Goal: Information Seeking & Learning: Compare options

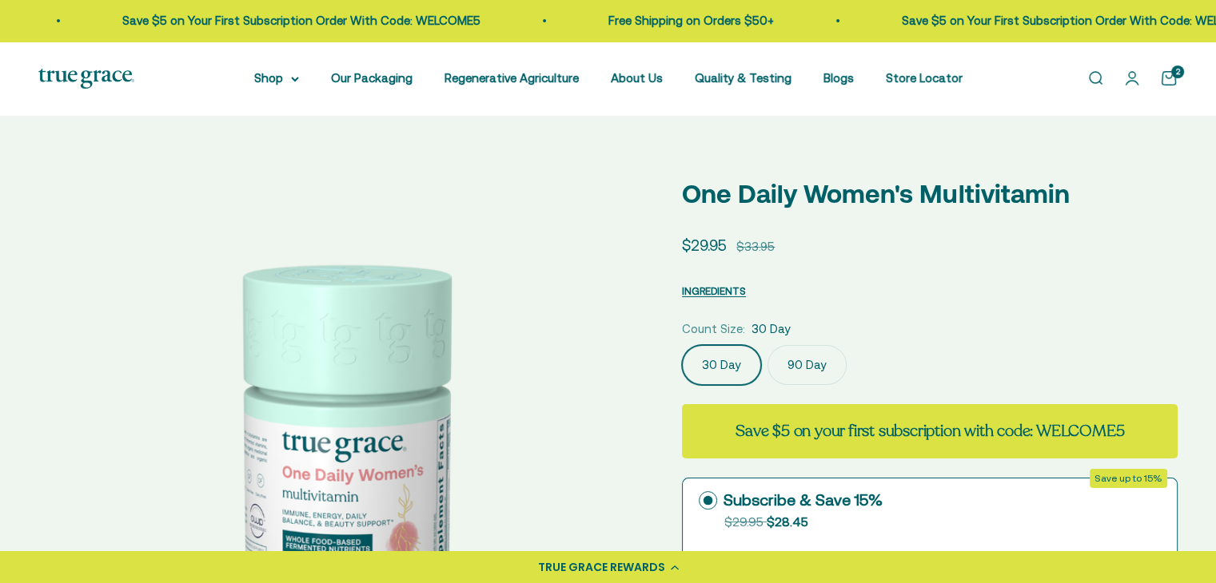
scroll to position [0, 1248]
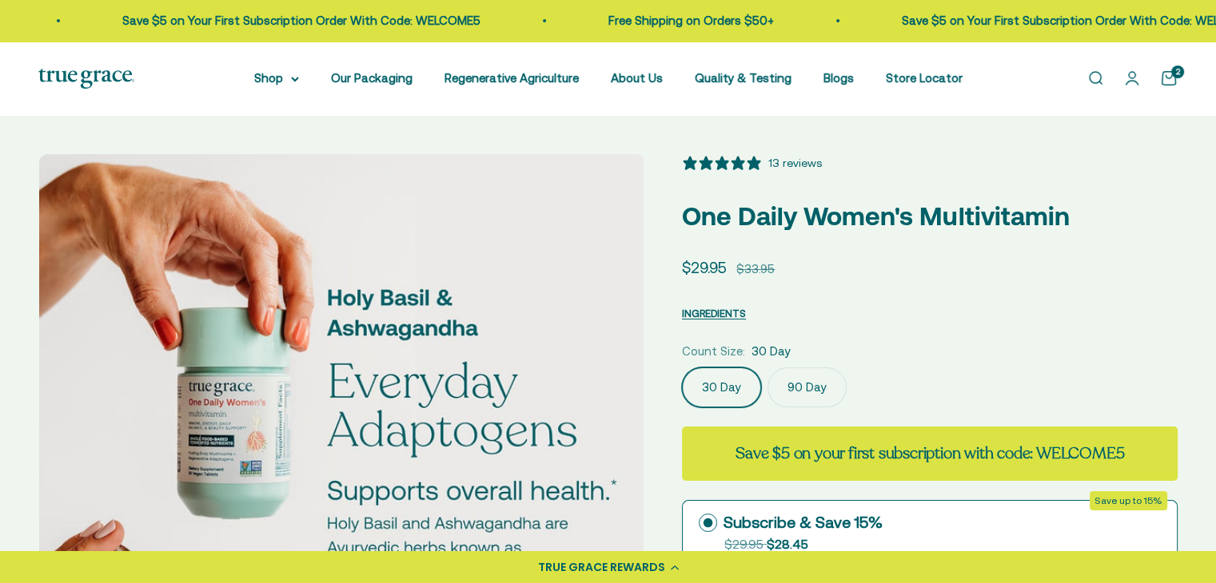
click at [663, 410] on img at bounding box center [965, 456] width 605 height 605
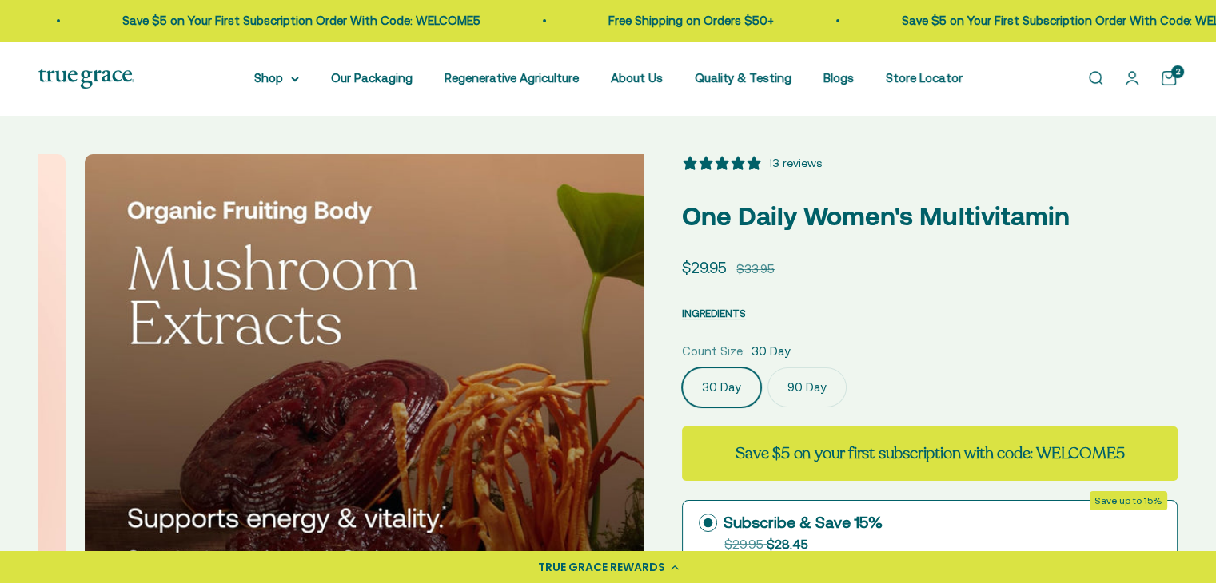
select select "3"
click at [604, 410] on img at bounding box center [387, 456] width 605 height 605
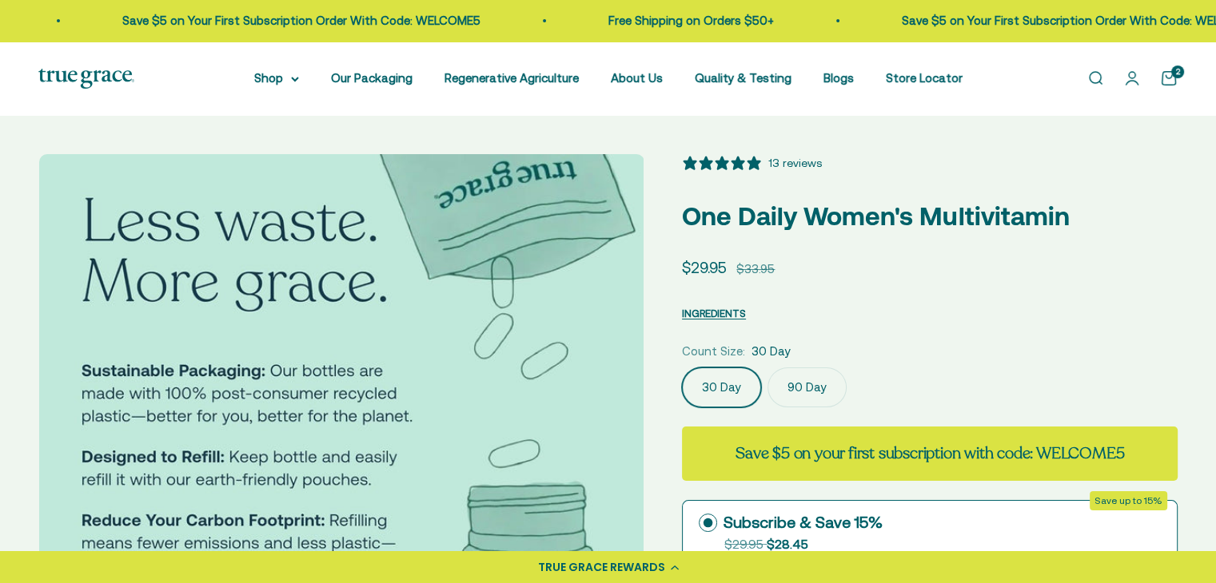
click at [604, 409] on img at bounding box center [341, 456] width 605 height 605
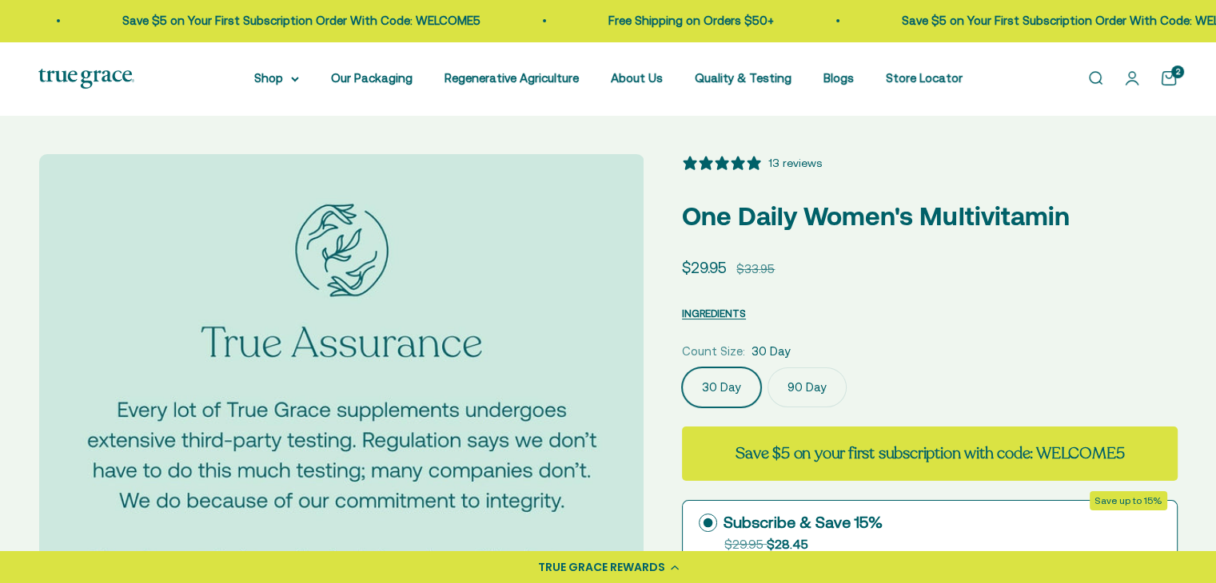
click at [604, 409] on img at bounding box center [341, 456] width 605 height 605
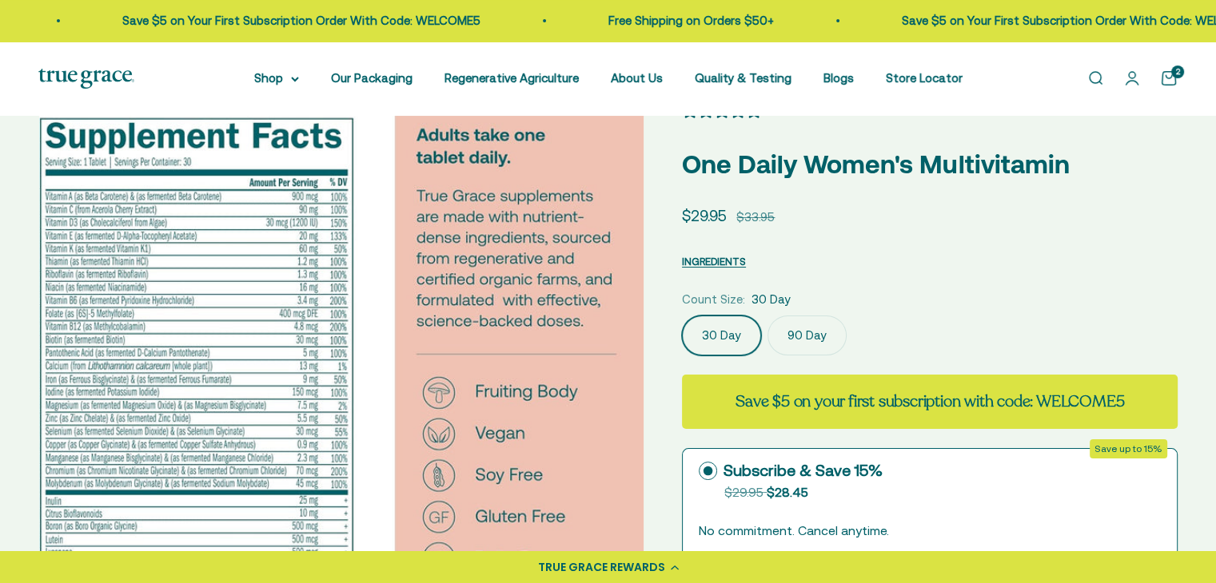
scroll to position [80, 0]
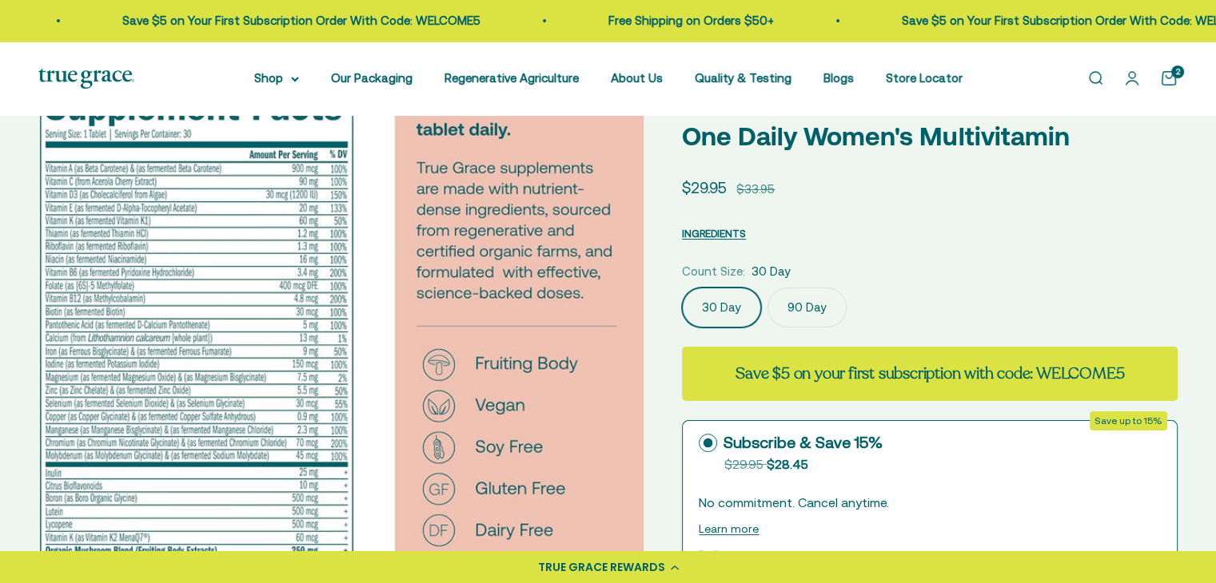
click at [121, 289] on img at bounding box center [341, 395] width 605 height 643
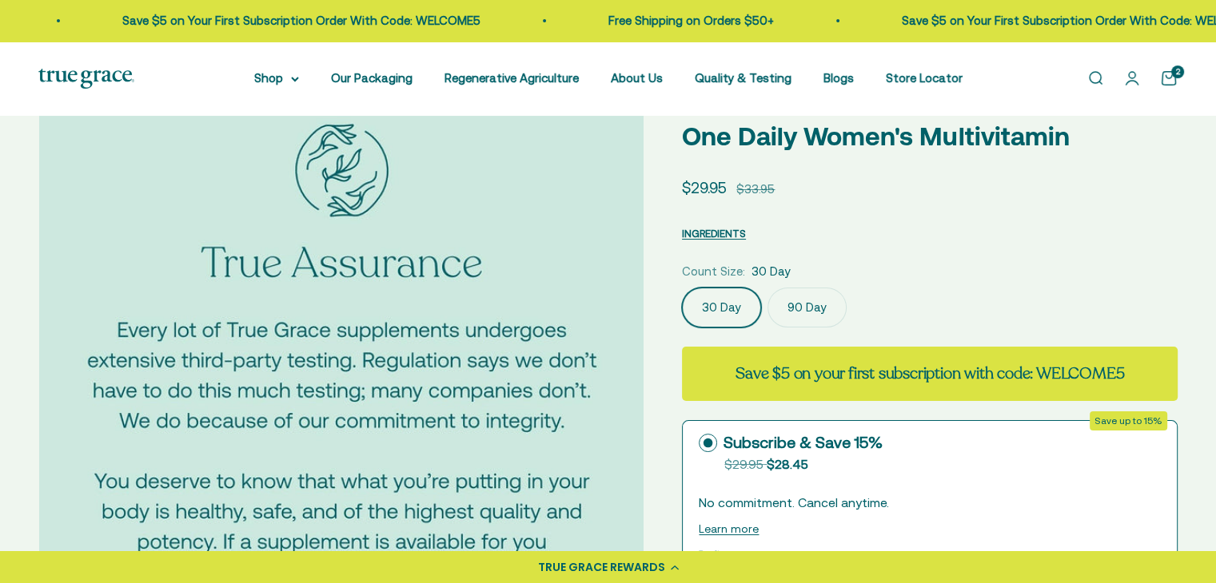
click at [618, 331] on img at bounding box center [341, 376] width 605 height 605
click at [618, 331] on media-carousel at bounding box center [340, 376] width 605 height 605
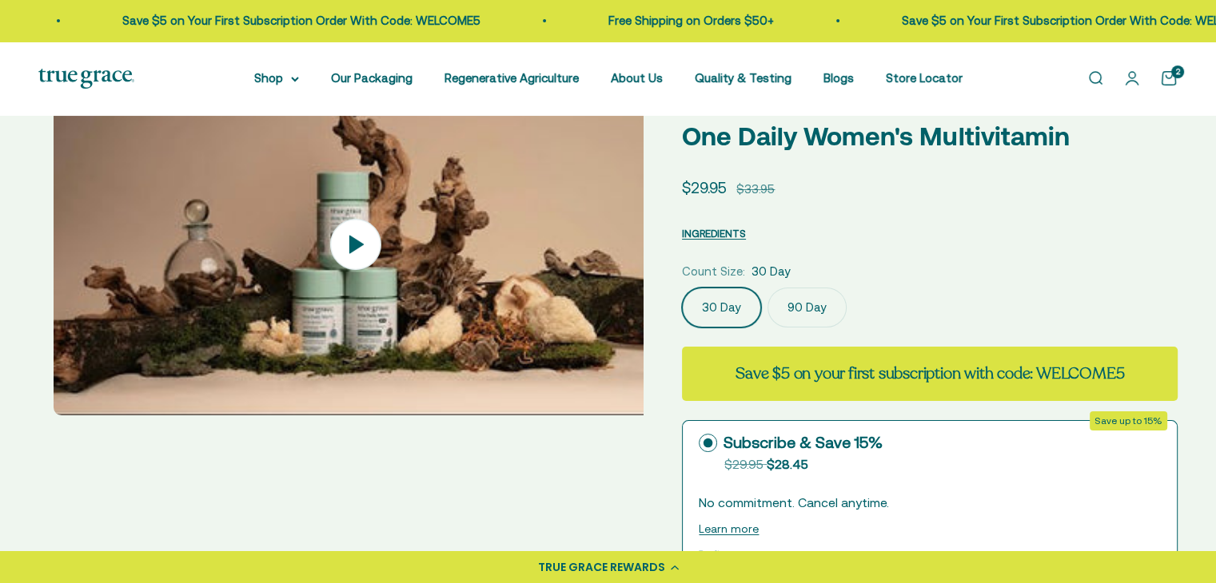
scroll to position [0, 4994]
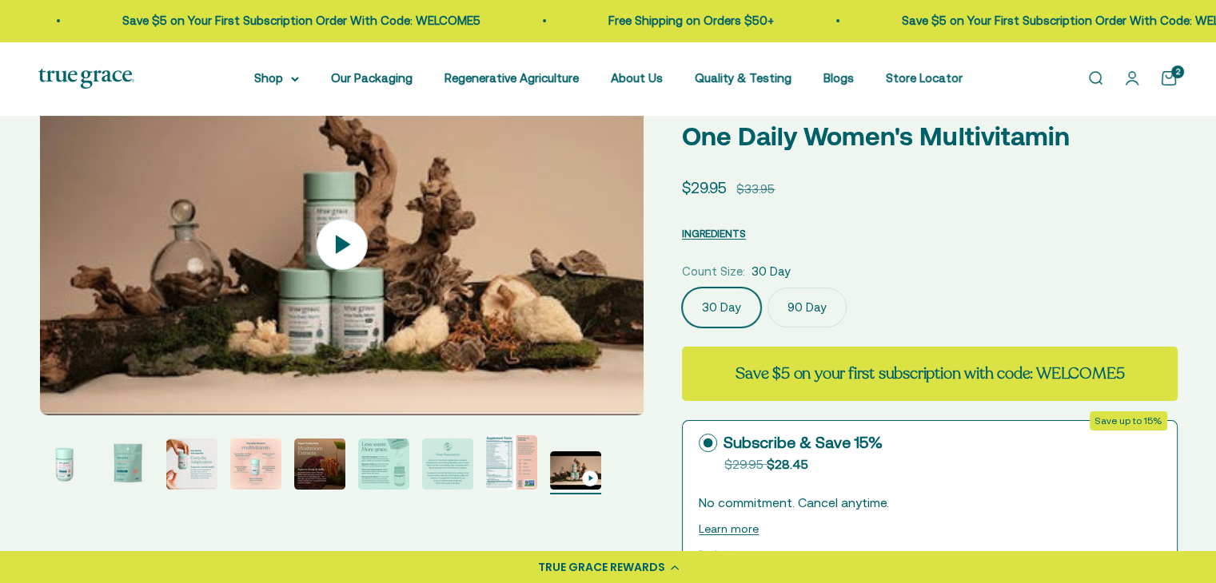
click at [490, 440] on img "Go to item 8" at bounding box center [511, 463] width 51 height 54
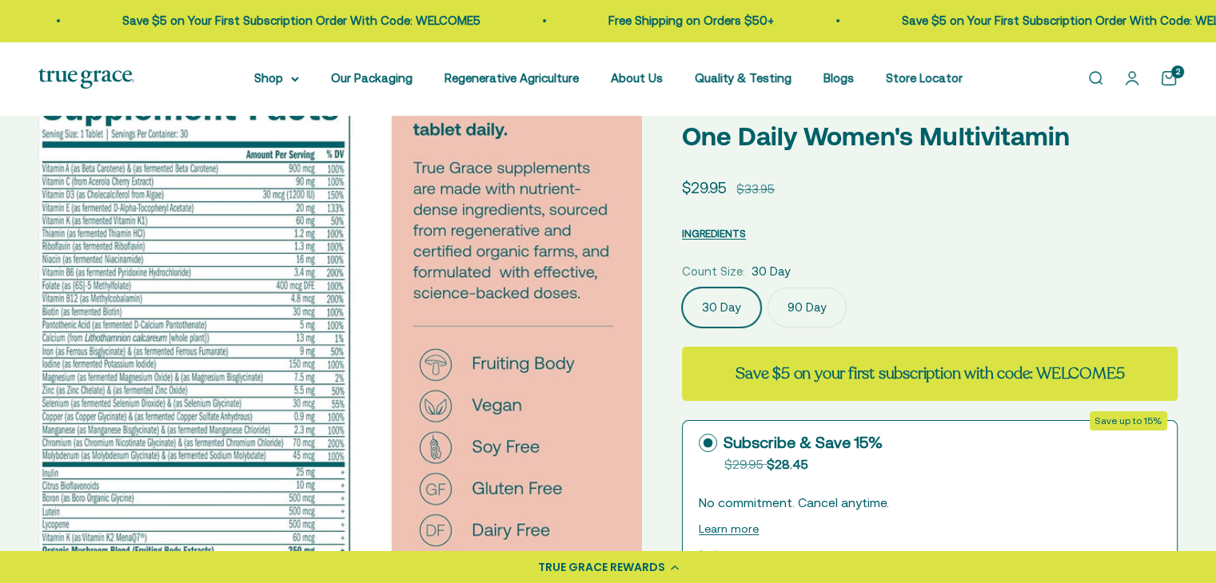
scroll to position [0, 4370]
drag, startPoint x: 930, startPoint y: 73, endPoint x: 1044, endPoint y: 74, distance: 114.3
click at [1044, 74] on div "Open navigation menu Open search Shop Multivitamins Women's Multivitamin Women'…" at bounding box center [608, 79] width 1216 height 74
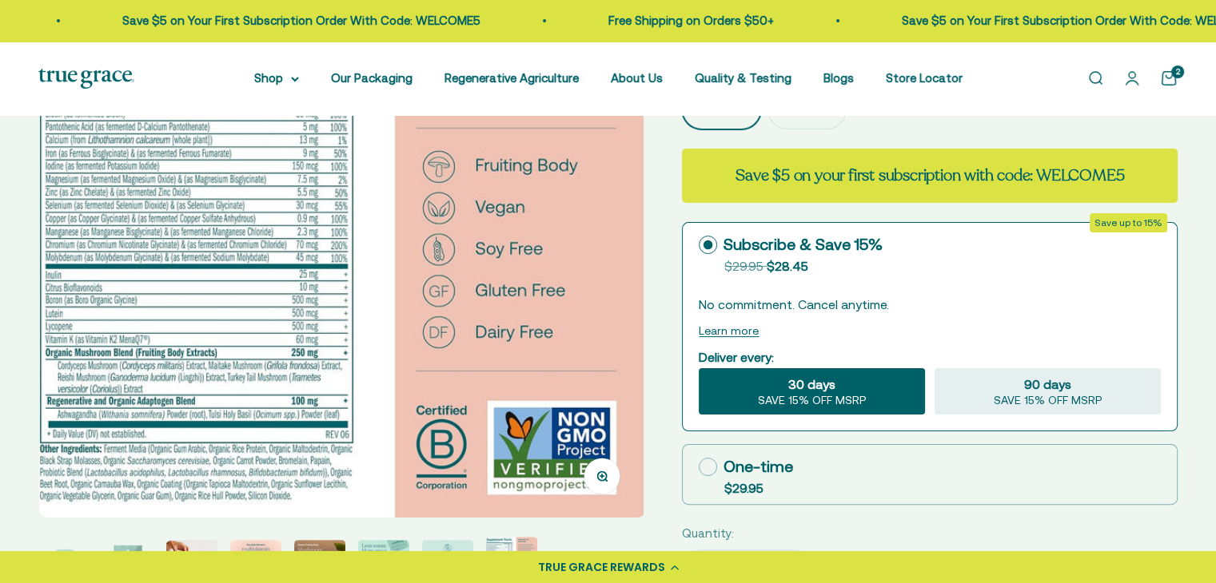
scroll to position [320, 0]
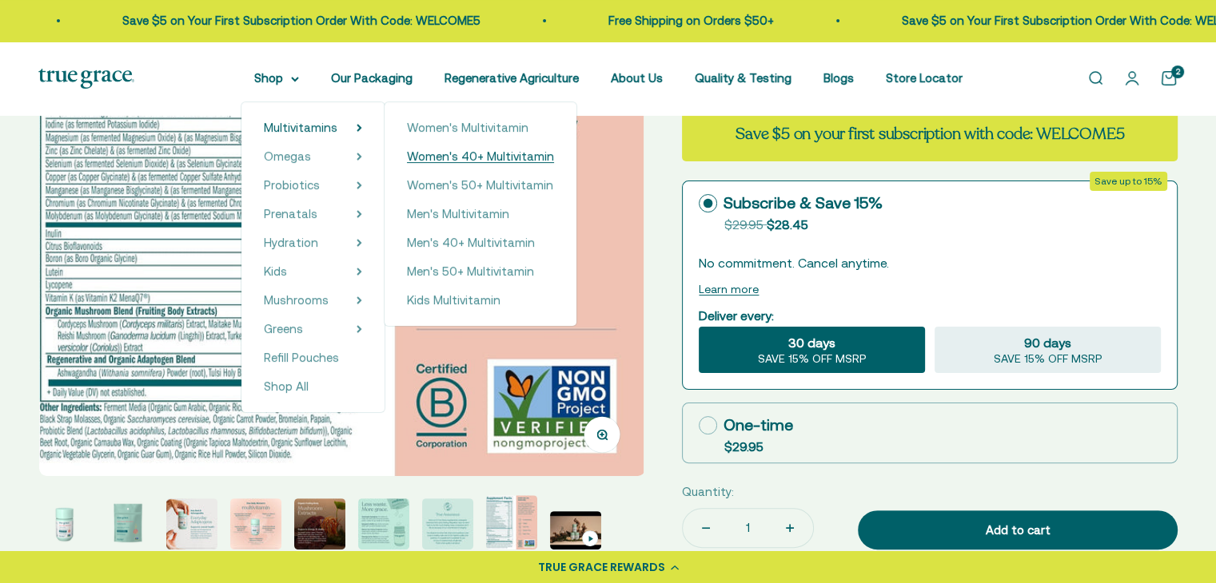
click at [448, 160] on span "Women's 40+ Multivitamin" at bounding box center [480, 156] width 147 height 14
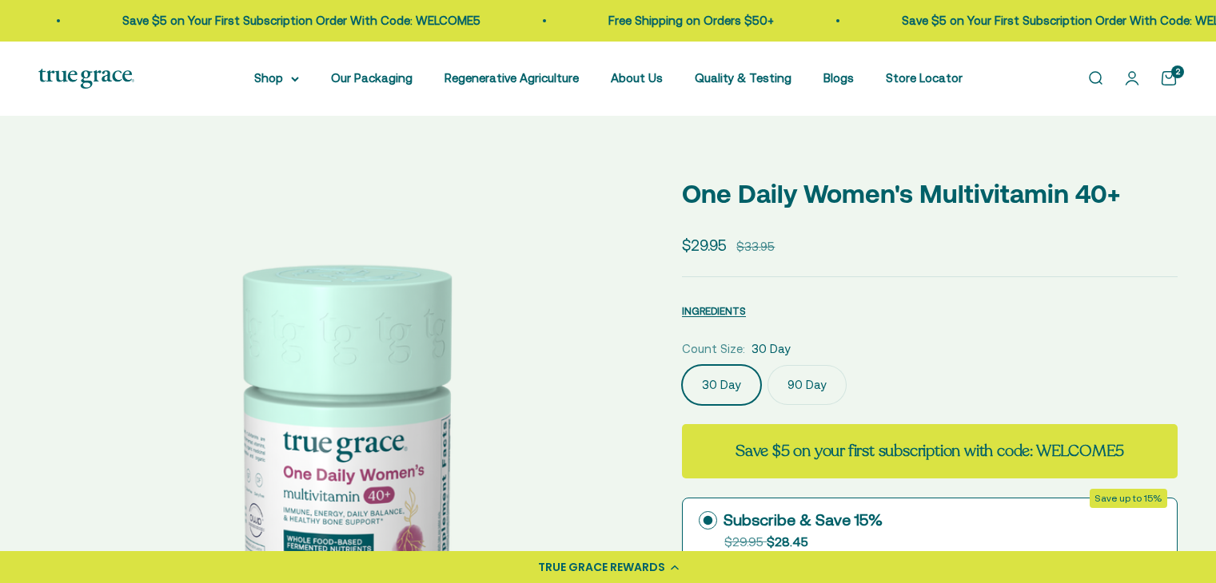
scroll to position [160, 0]
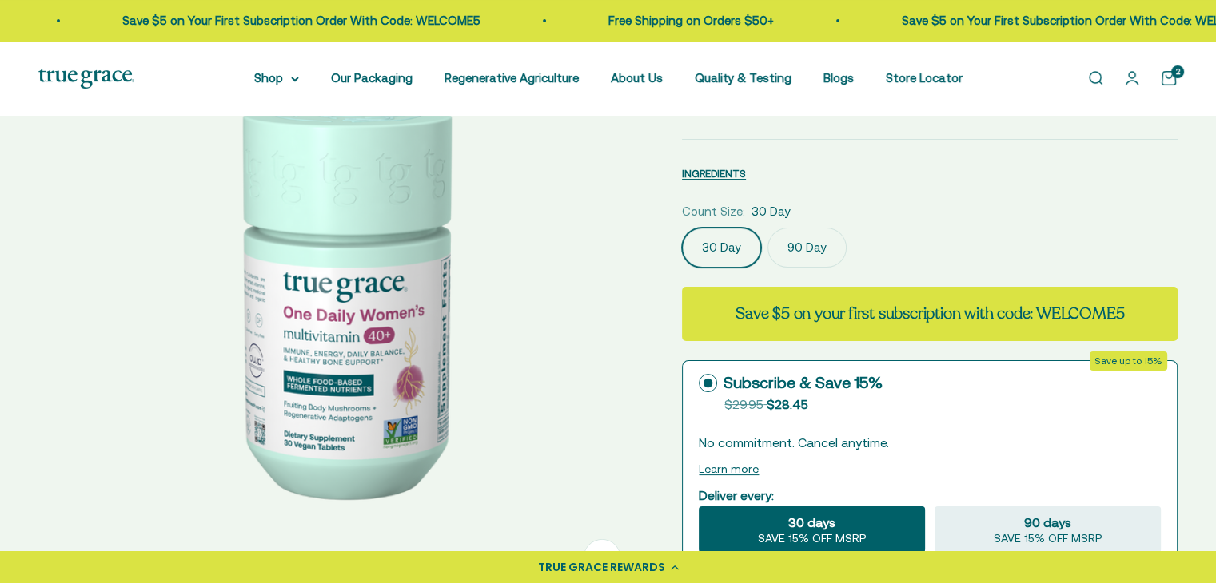
select select "3"
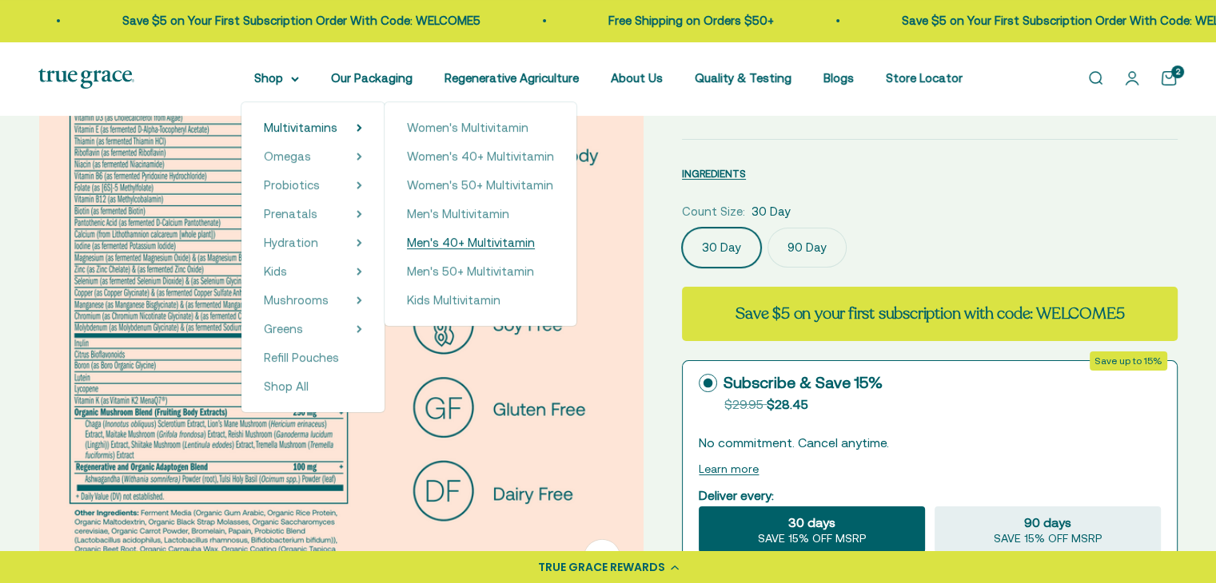
click at [467, 241] on span "Men's 40+ Multivitamin" at bounding box center [471, 243] width 128 height 14
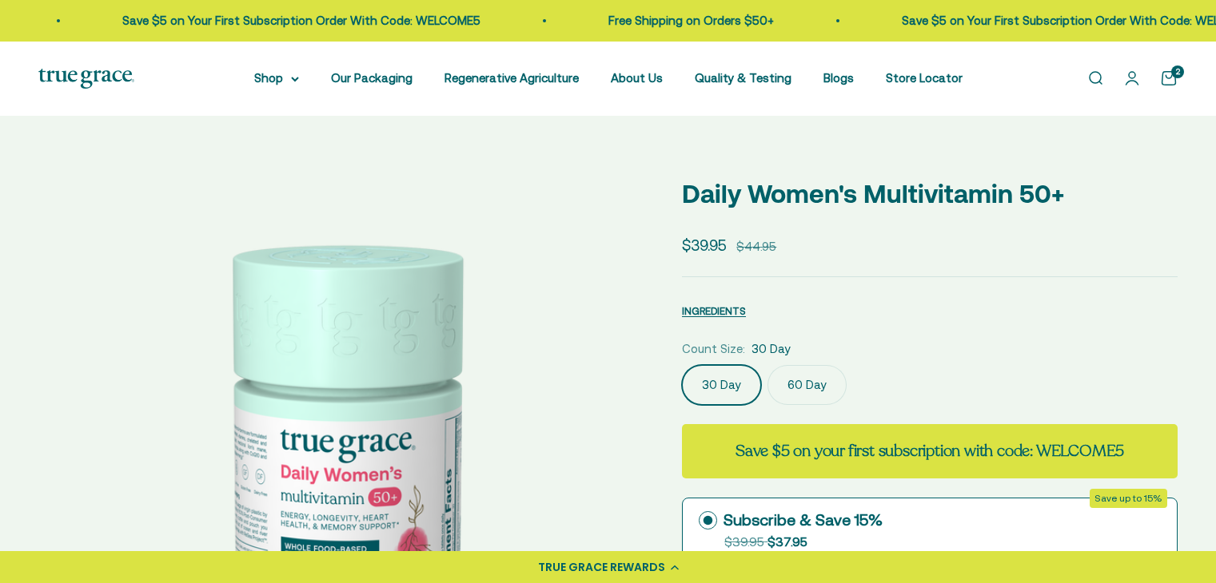
scroll to position [160, 0]
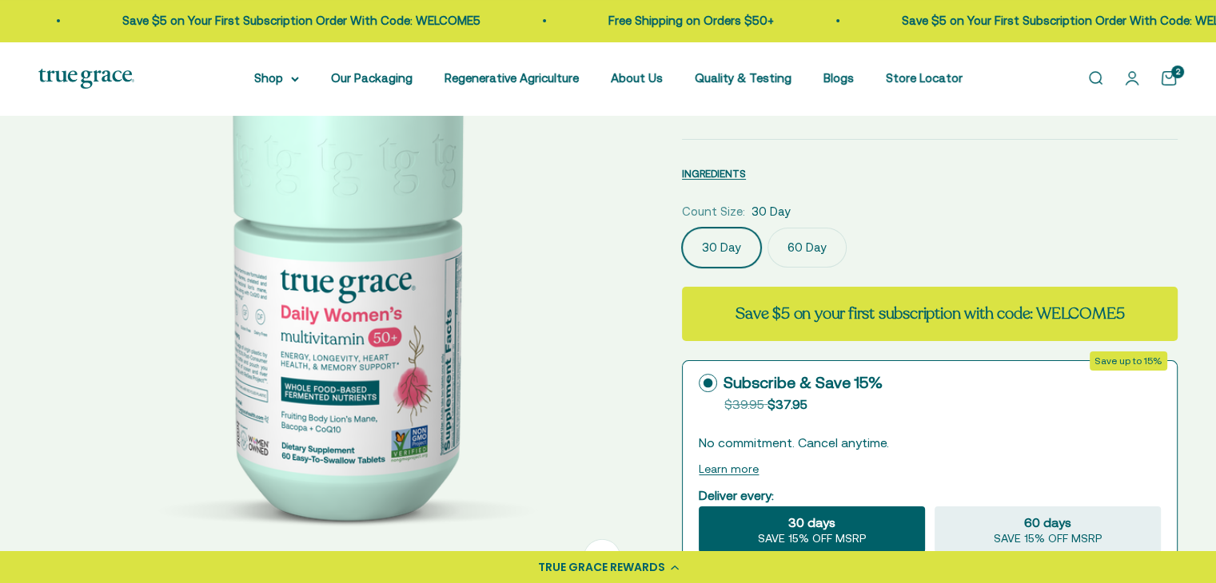
select select "3"
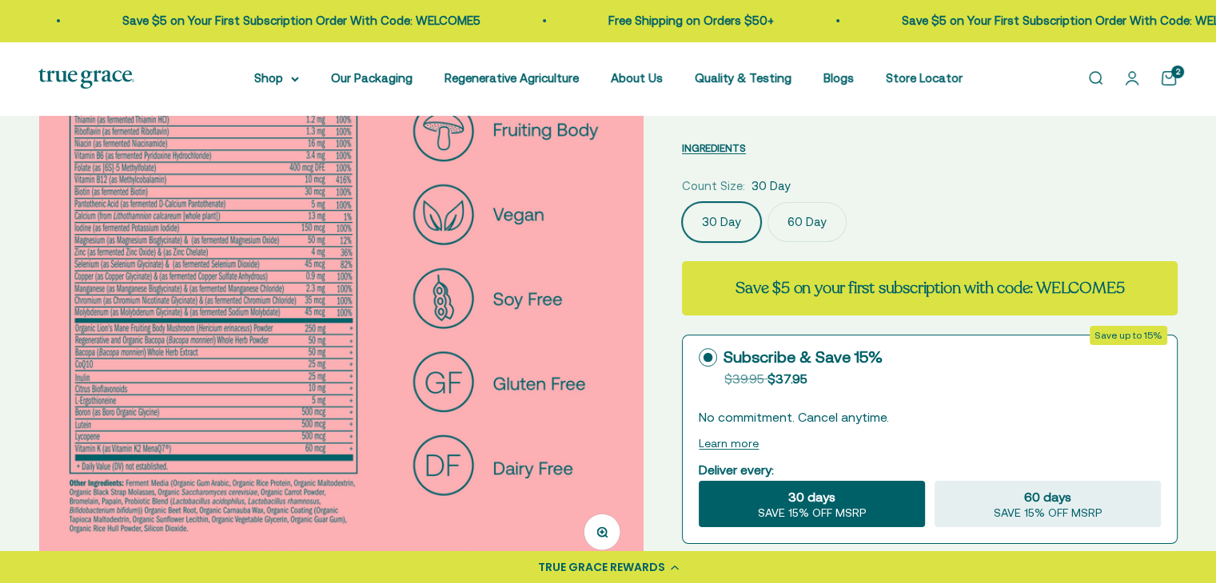
scroll to position [80, 0]
